Goal: Information Seeking & Learning: Find contact information

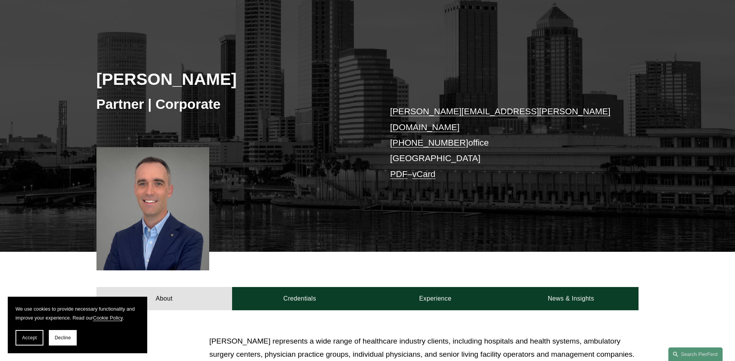
scroll to position [39, 0]
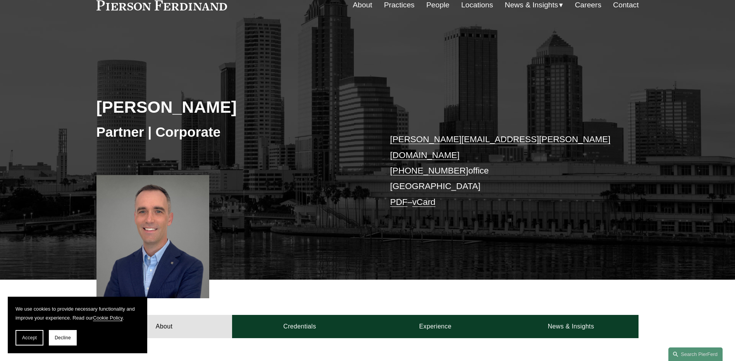
click at [434, 5] on link "People" at bounding box center [437, 5] width 23 height 15
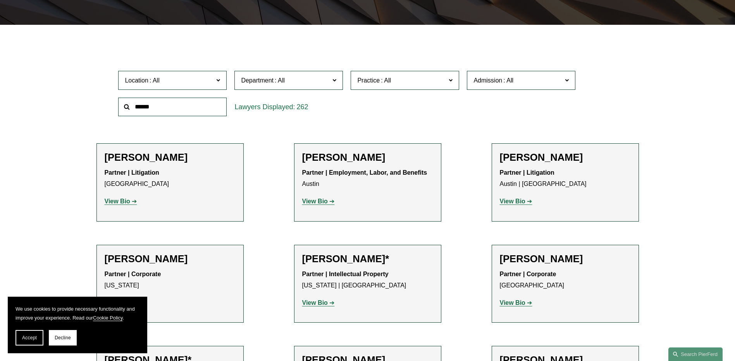
scroll to position [232, 0]
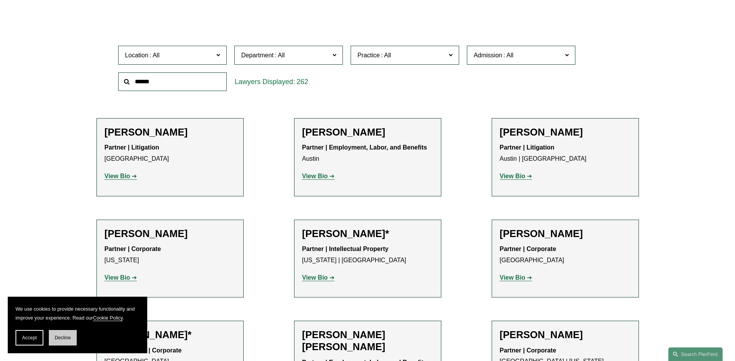
click at [65, 337] on span "Decline" at bounding box center [63, 337] width 16 height 5
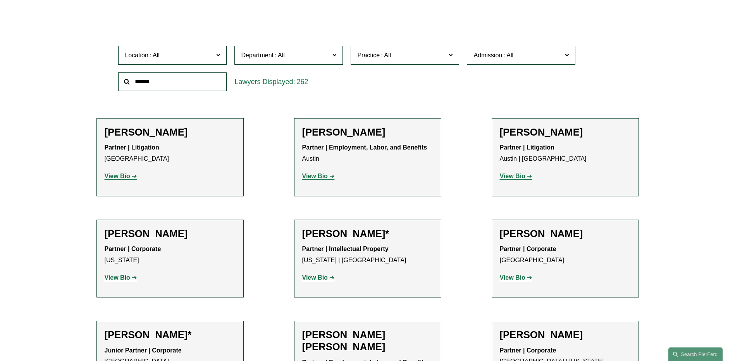
click at [218, 56] on span at bounding box center [218, 55] width 4 height 10
click at [0, 0] on link "[GEOGRAPHIC_DATA]" at bounding box center [0, 0] width 0 height 0
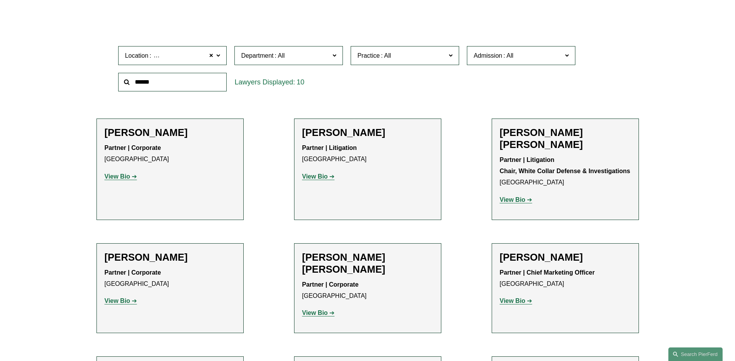
scroll to position [271, 0]
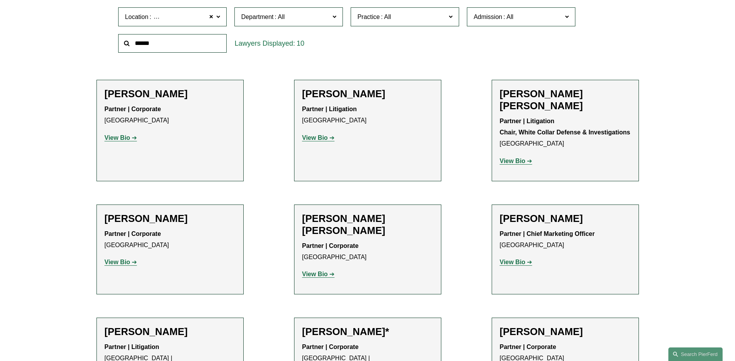
click at [516, 259] on strong "View Bio" at bounding box center [513, 262] width 26 height 7
click at [318, 139] on strong "View Bio" at bounding box center [315, 137] width 26 height 7
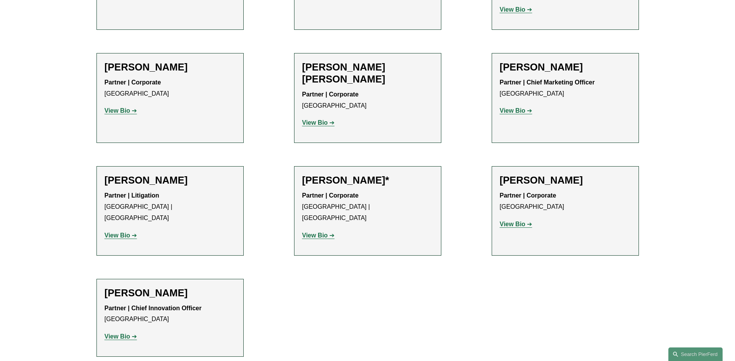
scroll to position [426, 0]
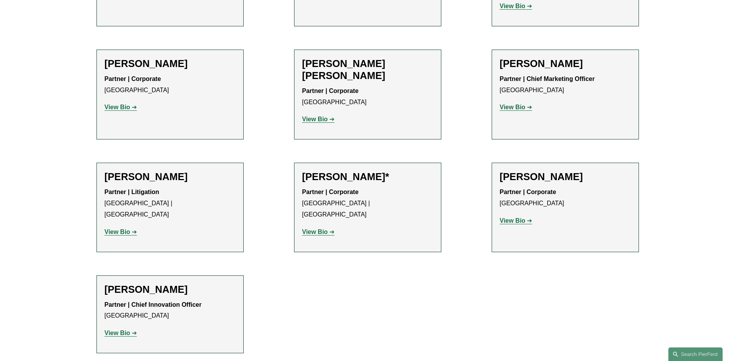
click at [125, 330] on strong "View Bio" at bounding box center [118, 333] width 26 height 7
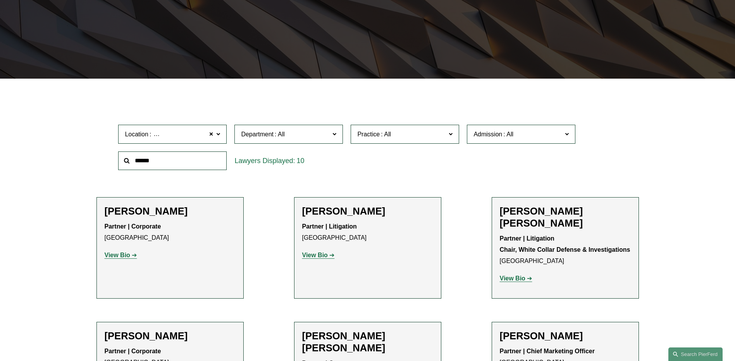
scroll to position [155, 0]
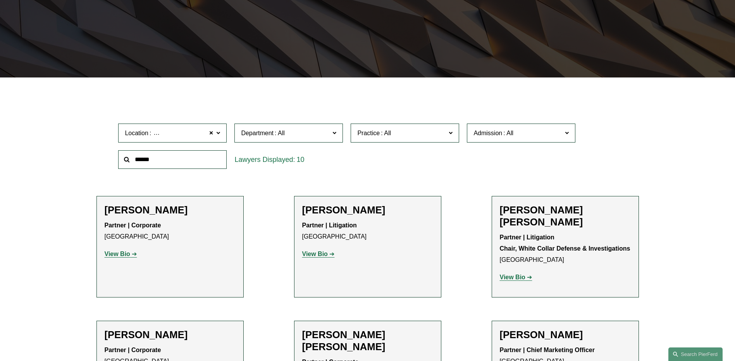
click at [222, 133] on label "Location Tampa" at bounding box center [172, 133] width 108 height 19
click at [0, 0] on link "Atlanta" at bounding box center [0, 0] width 0 height 0
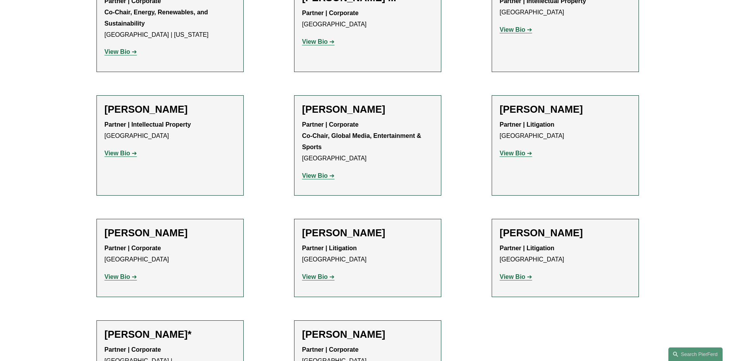
scroll to position [1162, 0]
